Goal: Information Seeking & Learning: Learn about a topic

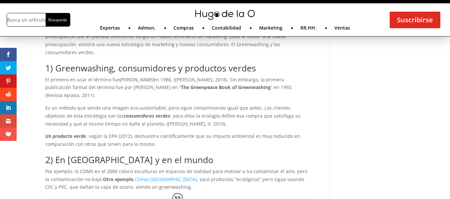
scroll to position [260, 0]
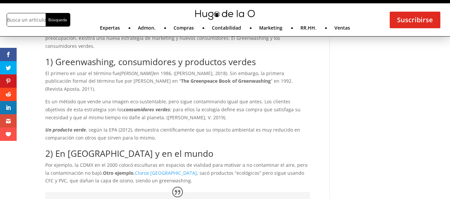
click at [178, 77] on p "El primero en usar el término fue [PERSON_NAME] en 1986, ([PERSON_NAME], 2018).…" at bounding box center [177, 84] width 265 height 28
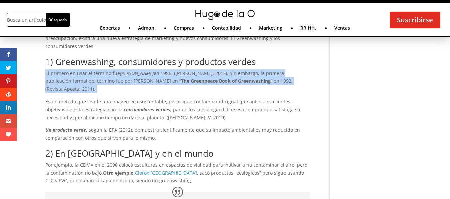
click at [178, 77] on p "El primero en usar el término fue [PERSON_NAME] en 1986, ([PERSON_NAME], 2018).…" at bounding box center [177, 84] width 265 height 28
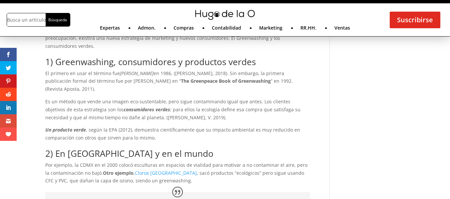
click at [175, 98] on p "Es un método que vende una imagen eco-sustentable, pero sigue contaminando igua…" at bounding box center [177, 112] width 265 height 28
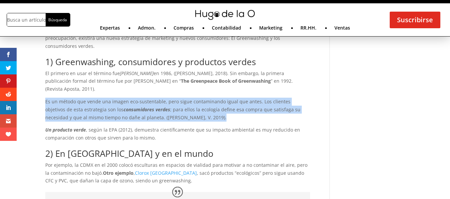
click at [175, 98] on p "Es un método que vende una imagen eco-sustentable, pero sigue contaminando igua…" at bounding box center [177, 112] width 265 height 28
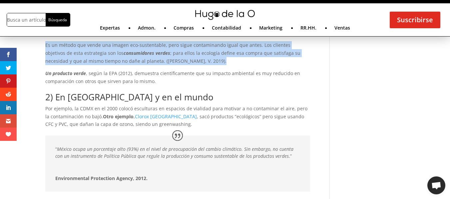
scroll to position [317, 0]
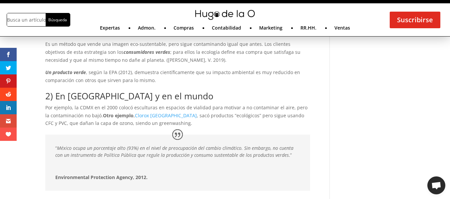
click at [182, 104] on p "Por ejemplo, la CDMX en el 2000 colocó esculturas en espacios de vialidad para …" at bounding box center [177, 116] width 265 height 24
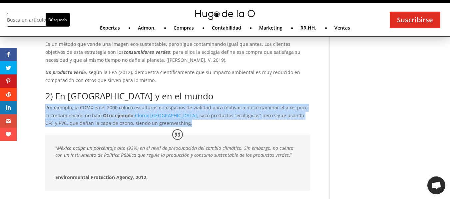
click at [182, 104] on p "Por ejemplo, la CDMX en el 2000 colocó esculturas en espacios de vialidad para …" at bounding box center [177, 116] width 265 height 24
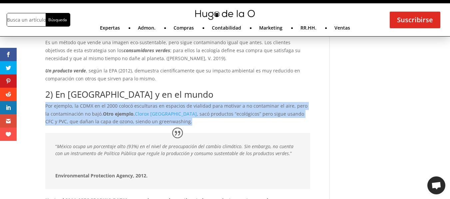
scroll to position [320, 0]
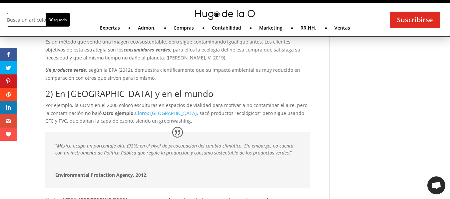
click at [181, 143] on em "México ocupa un porcentaje alto (93%) en el nivel de preocupación del cambio cl…" at bounding box center [174, 149] width 238 height 13
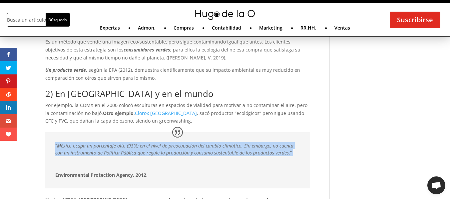
click at [181, 143] on em "México ocupa un porcentaje alto (93%) en el nivel de preocupación del cambio cl…" at bounding box center [174, 149] width 238 height 13
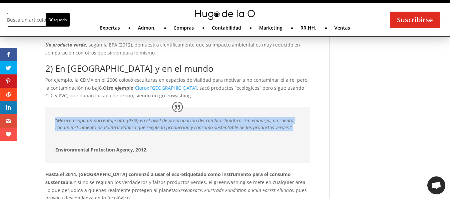
scroll to position [383, 0]
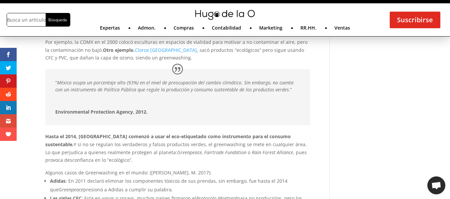
click at [181, 150] on em "Greenpeace, Fairtrade Fundation o Rain Forest Alliance" at bounding box center [235, 153] width 116 height 6
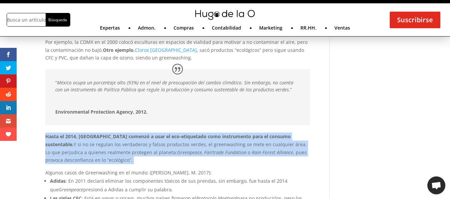
click at [181, 150] on em "Greenpeace, Fairtrade Fundation o Rain Forest Alliance" at bounding box center [235, 153] width 116 height 6
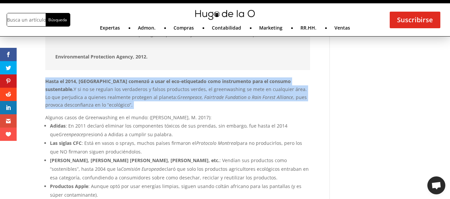
scroll to position [440, 0]
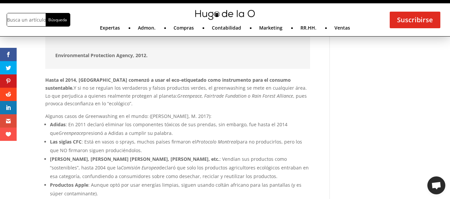
click at [181, 138] on li "Las siglas CFC : Está en vasos o sprays, muchos países firmaron el Protocolo Mo…" at bounding box center [180, 146] width 260 height 17
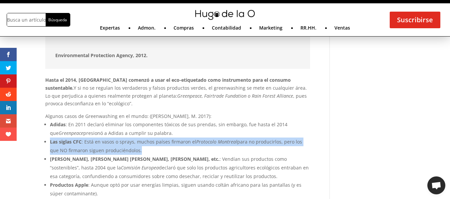
click at [181, 138] on li "Las siglas CFC : Está en vasos o sprays, muchos países firmaron el Protocolo Mo…" at bounding box center [180, 146] width 260 height 17
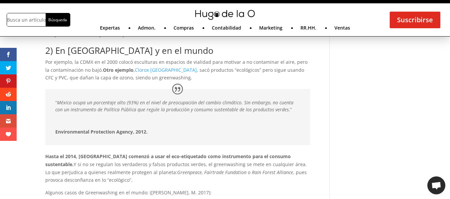
scroll to position [326, 0]
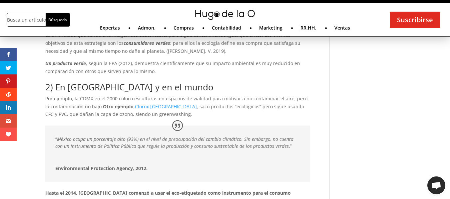
click at [181, 138] on p "“ México ocupa un porcentaje alto (93%) en el nivel de preocupación del cambio …" at bounding box center [177, 145] width 245 height 19
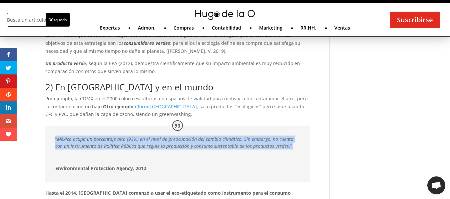
click at [181, 138] on p "“ México ocupa un porcentaje alto (93%) en el nivel de preocupación del cambio …" at bounding box center [177, 145] width 245 height 19
